Goal: Navigation & Orientation: Find specific page/section

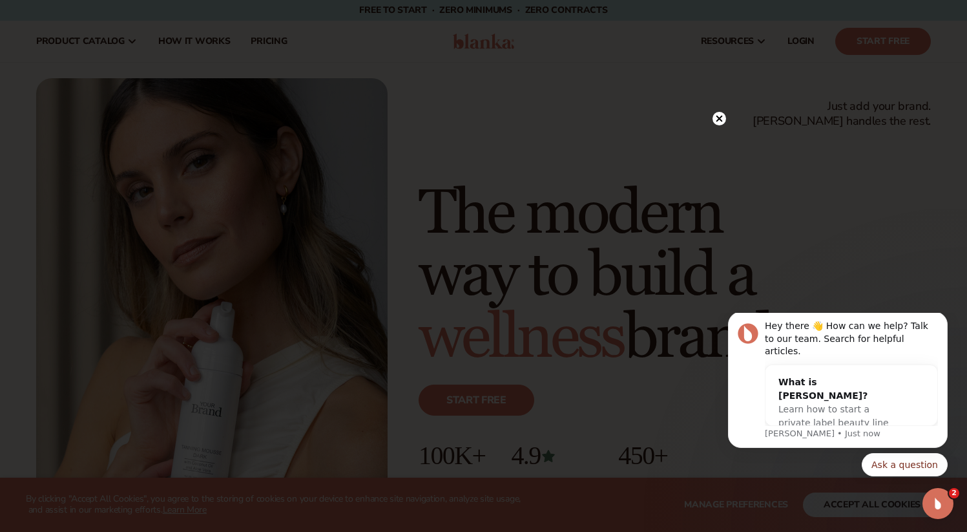
click at [714, 120] on circle at bounding box center [720, 119] width 14 height 14
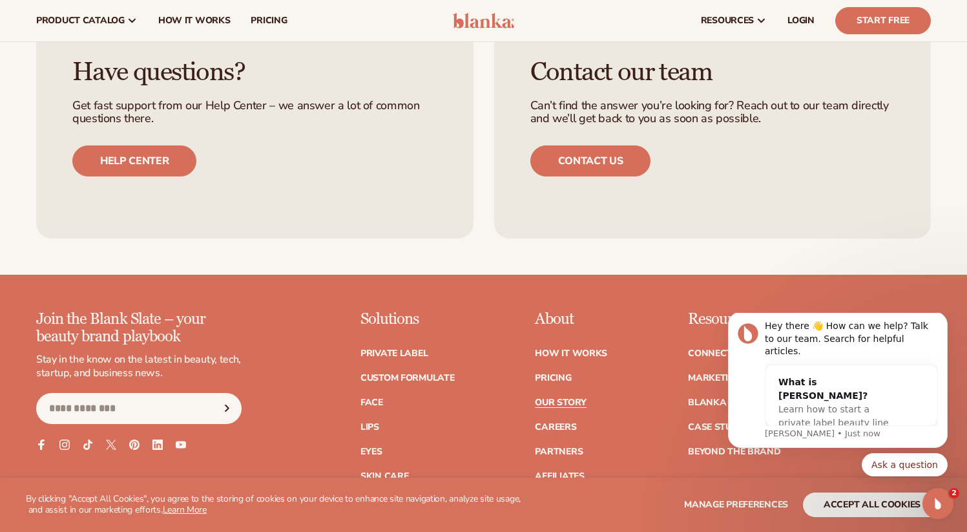
scroll to position [5108, 0]
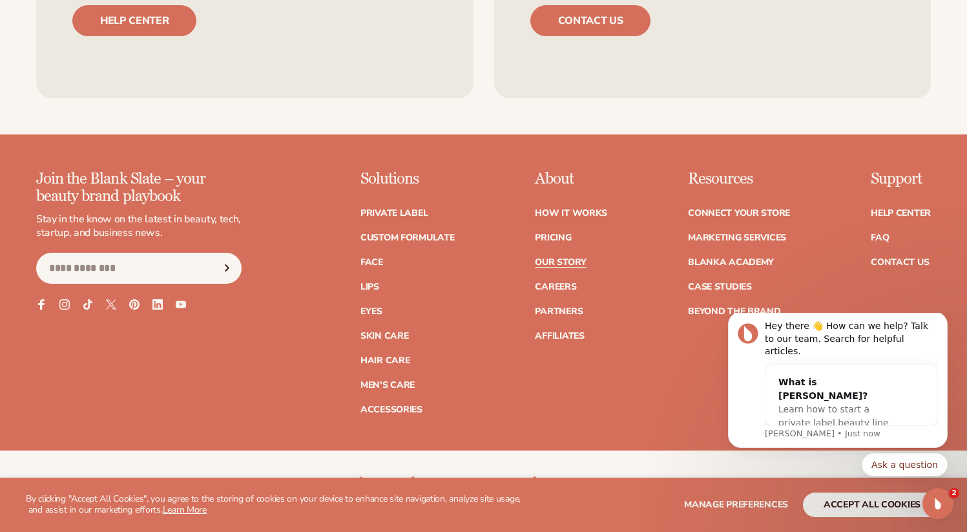
click at [570, 264] on link "Our Story" at bounding box center [560, 262] width 51 height 9
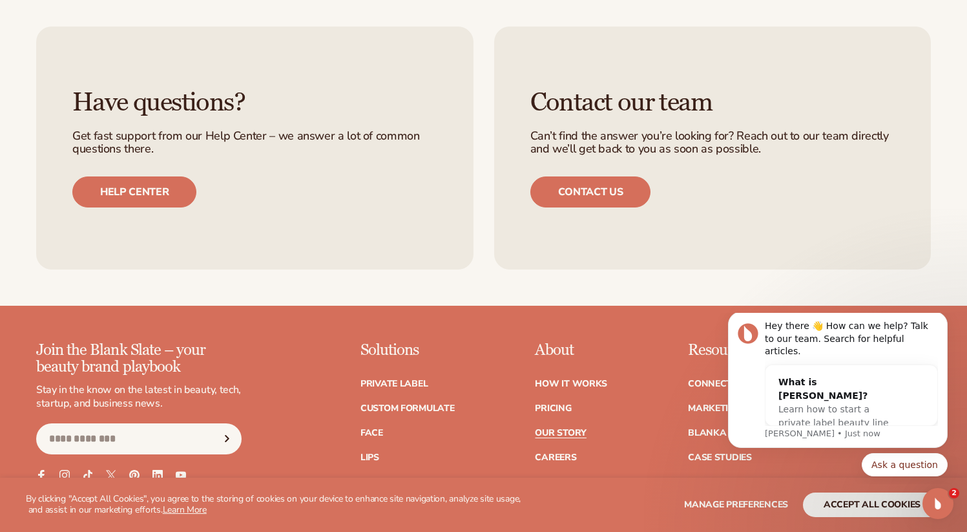
scroll to position [3361, 0]
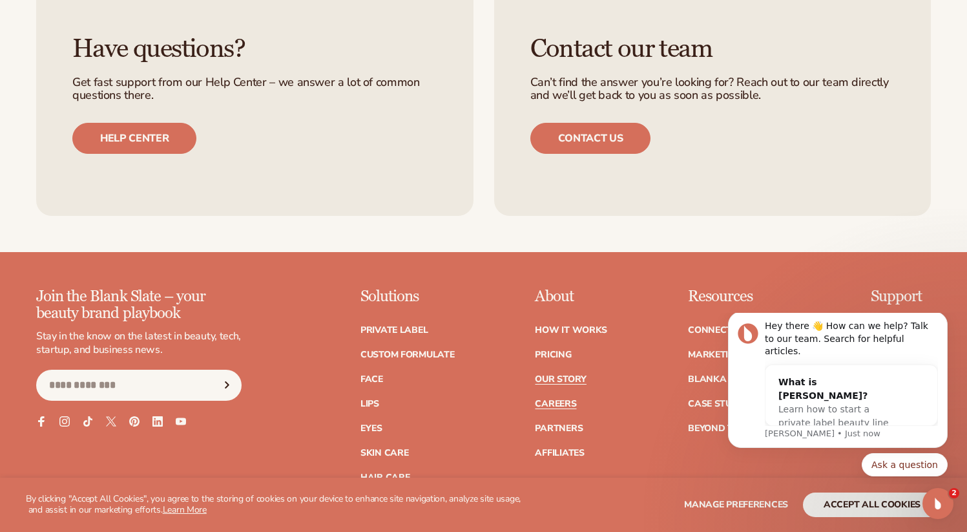
click at [561, 399] on link "Careers" at bounding box center [555, 403] width 41 height 9
